Goal: Navigation & Orientation: Find specific page/section

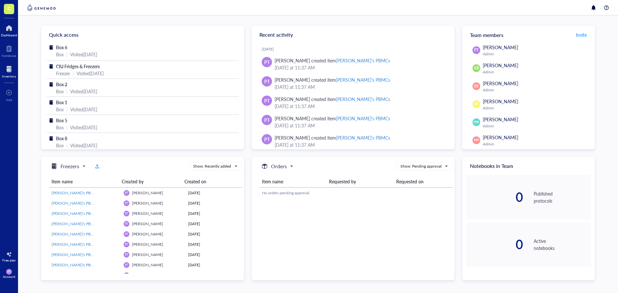
click at [6, 70] on div at bounding box center [9, 69] width 14 height 10
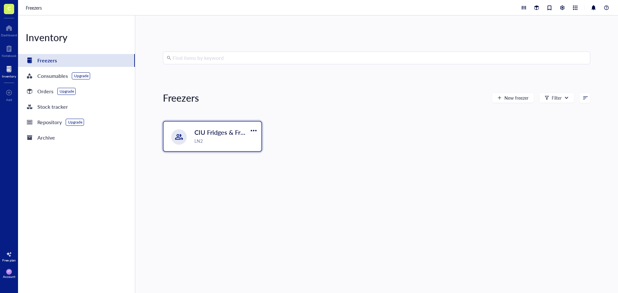
click at [231, 136] on span "CIU Fridges & Freezers" at bounding box center [226, 132] width 65 height 9
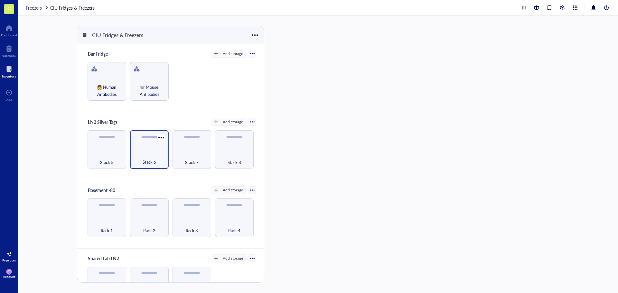
click at [146, 150] on div "Stack 6" at bounding box center [149, 149] width 39 height 39
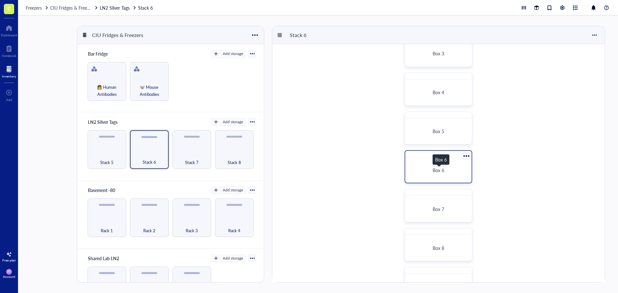
scroll to position [97, 0]
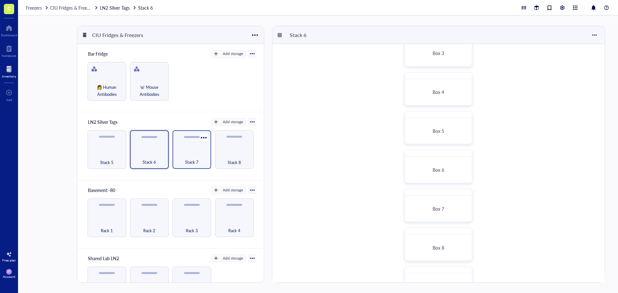
click at [194, 150] on div "Stack 7" at bounding box center [192, 149] width 39 height 39
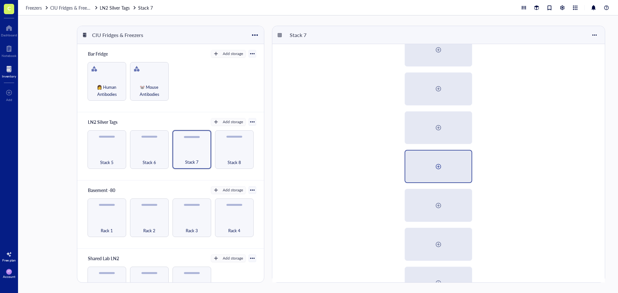
scroll to position [129, 0]
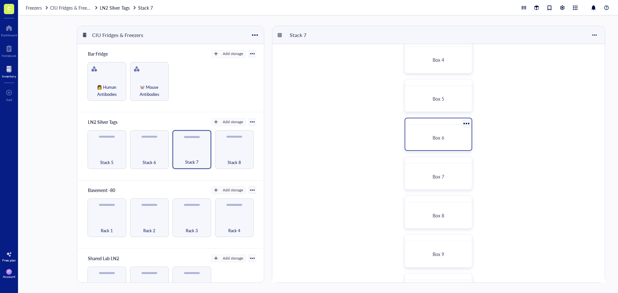
click at [454, 135] on div "Box 6" at bounding box center [438, 138] width 51 height 6
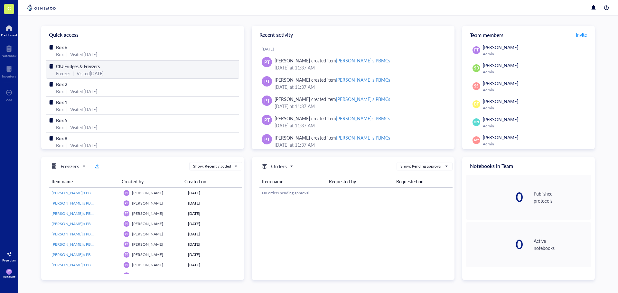
click at [84, 74] on div "Visited [DATE]" at bounding box center [90, 73] width 27 height 7
click at [105, 66] on div "CIU Fridges & Freezers" at bounding box center [142, 66] width 173 height 7
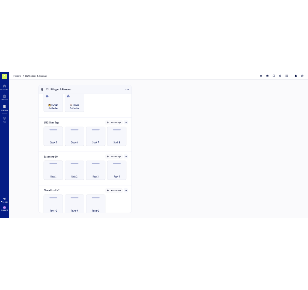
scroll to position [29, 0]
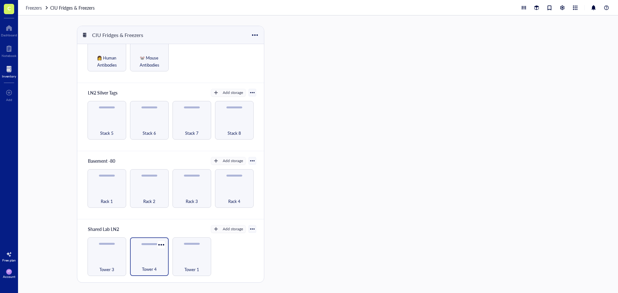
click at [158, 259] on div "Tower 4" at bounding box center [149, 266] width 32 height 14
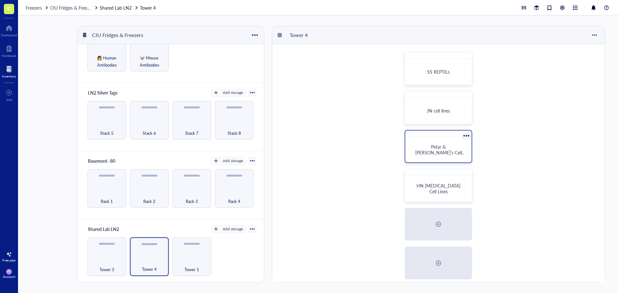
click at [431, 154] on div "Petar & Bree's Cell Lines" at bounding box center [438, 150] width 61 height 20
